Goal: Information Seeking & Learning: Understand process/instructions

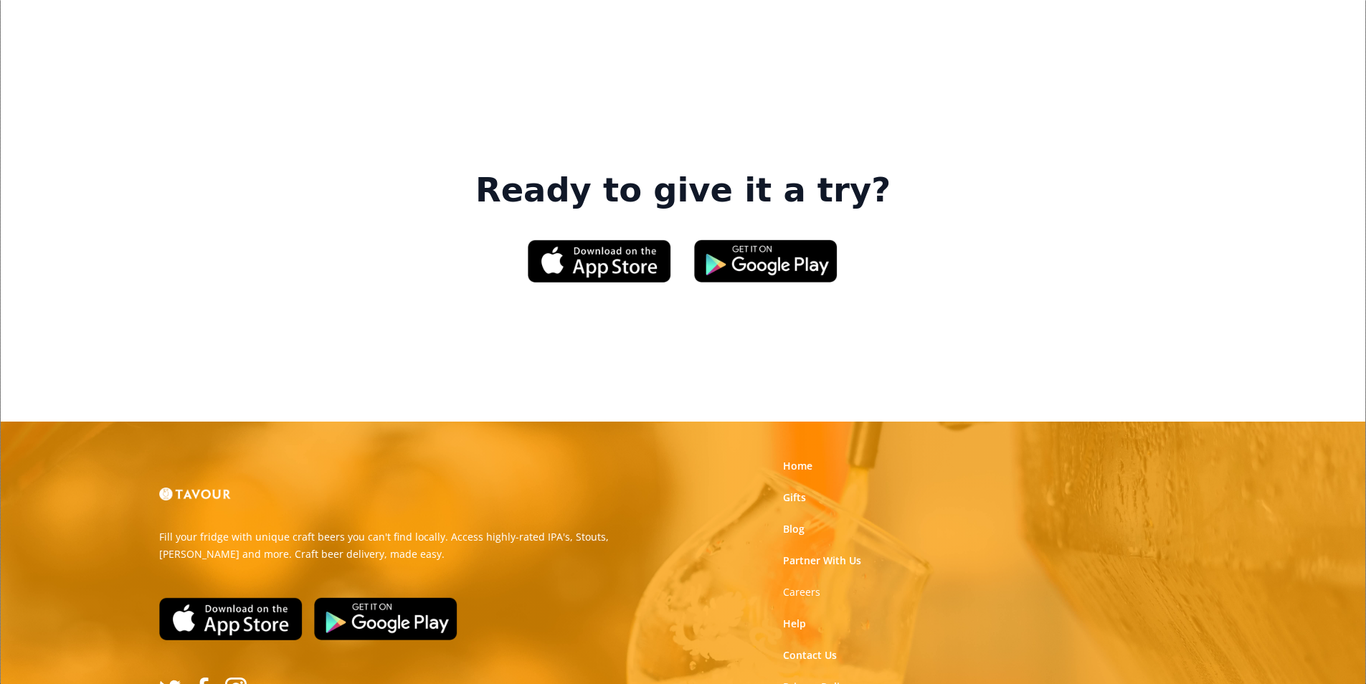
scroll to position [2170, 0]
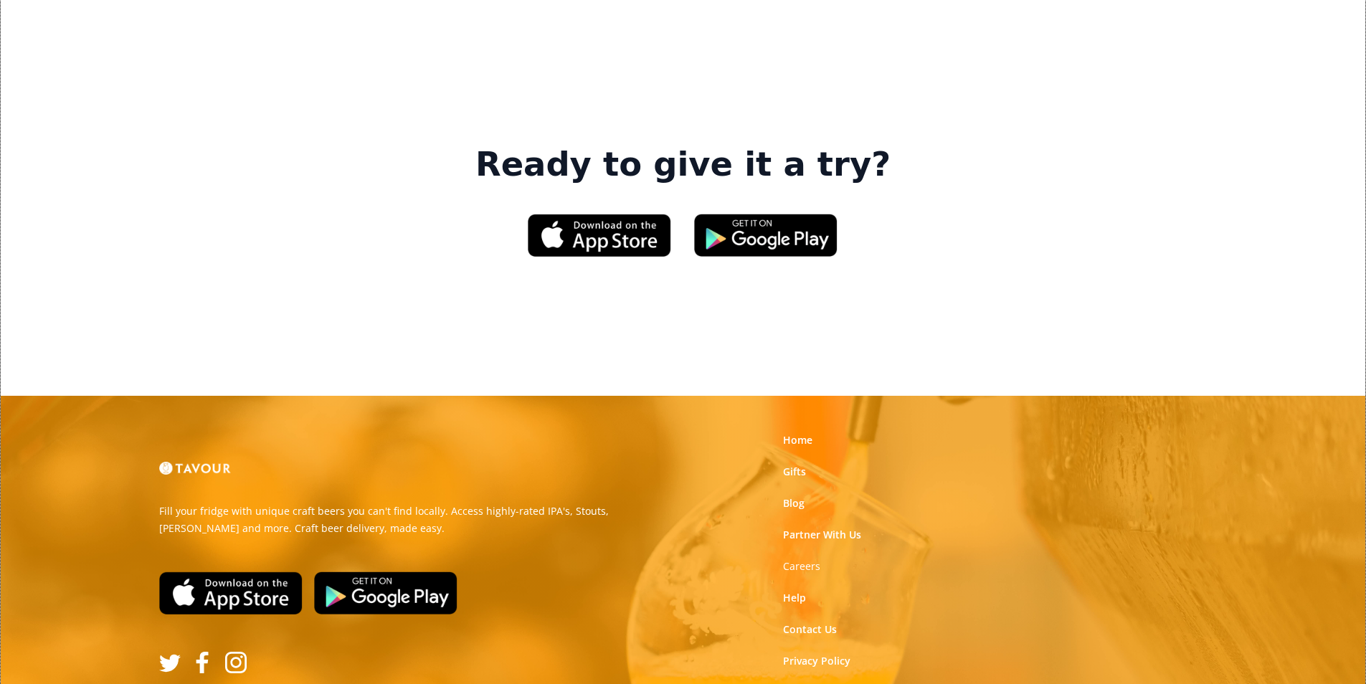
click at [800, 684] on link "Terms of Use" at bounding box center [815, 693] width 64 height 14
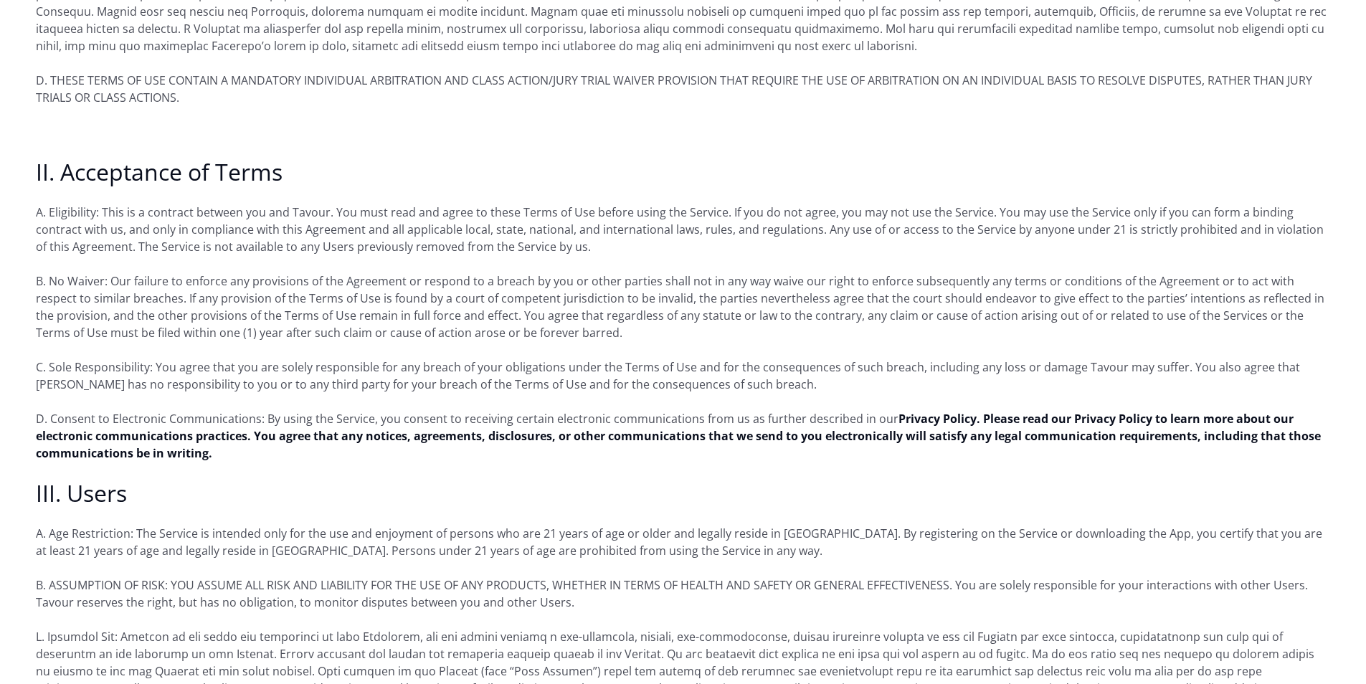
scroll to position [861, 0]
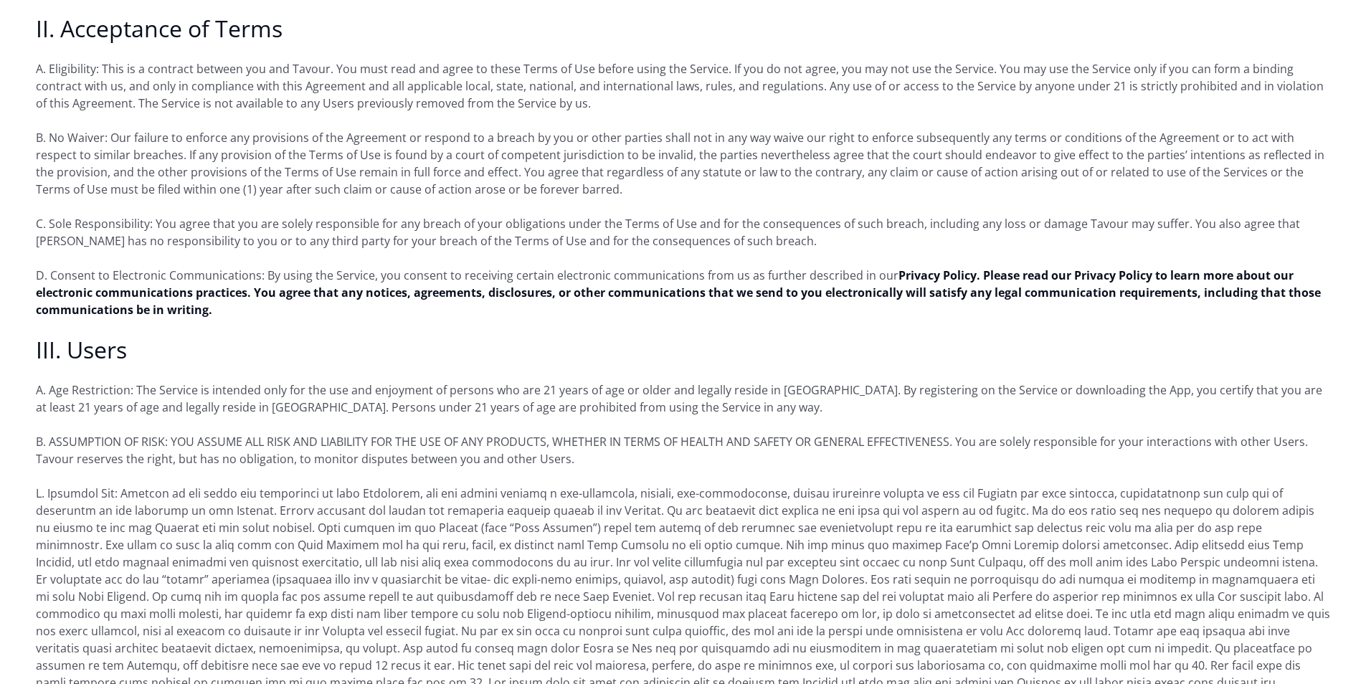
click at [601, 267] on p "D. Consent to Electronic Communications: By using the Service, you consent to r…" at bounding box center [683, 293] width 1295 height 52
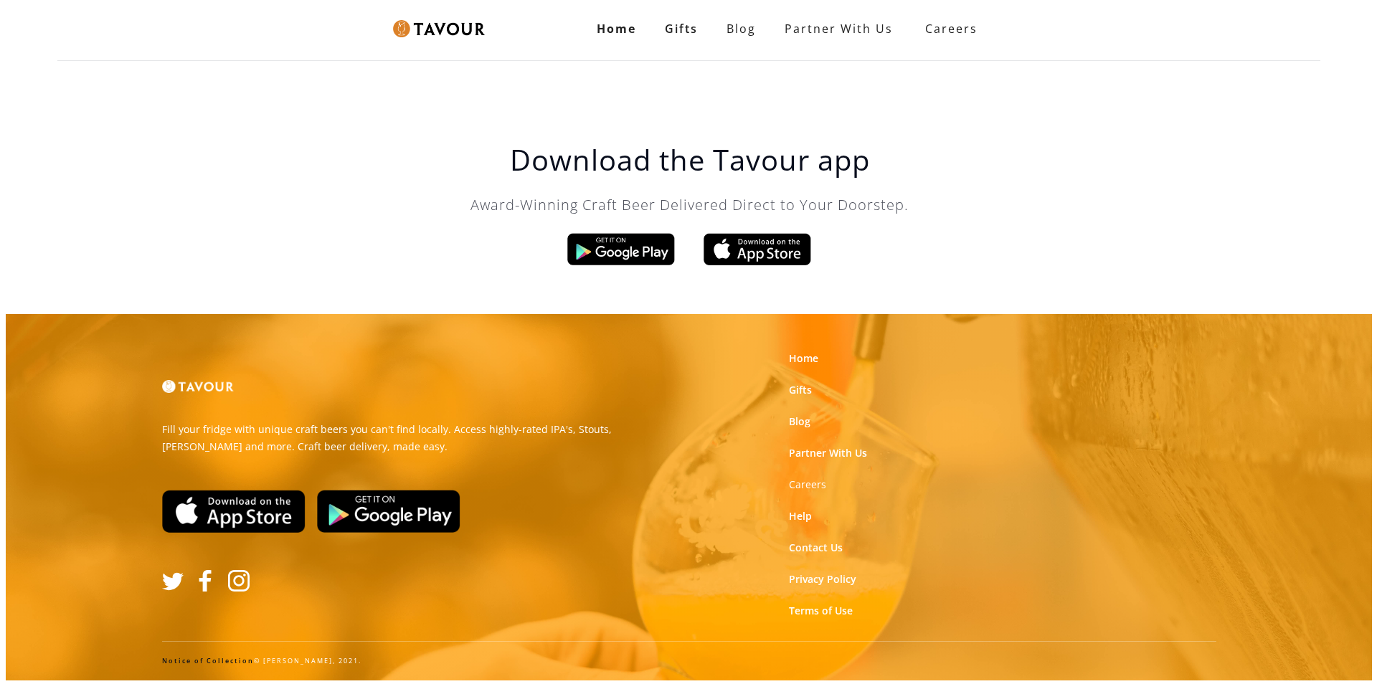
scroll to position [0, 0]
click at [230, 662] on link "Notice of Collection" at bounding box center [207, 660] width 92 height 9
